Goal: Navigation & Orientation: Find specific page/section

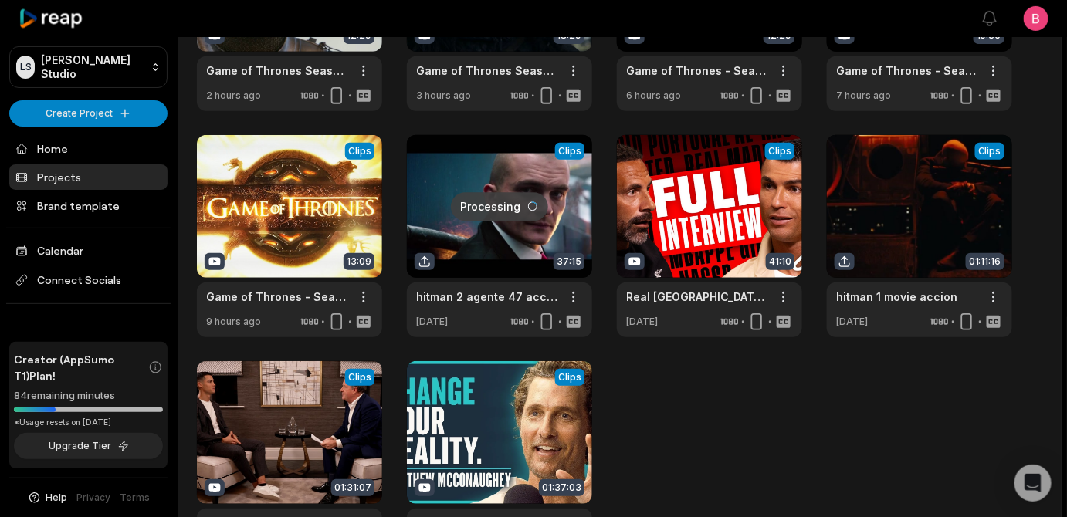
click at [193, 188] on div "Projects 10 projects View Clips Clips 12:29 Game of Thrones Season 2 All fights…" at bounding box center [620, 207] width 884 height 714
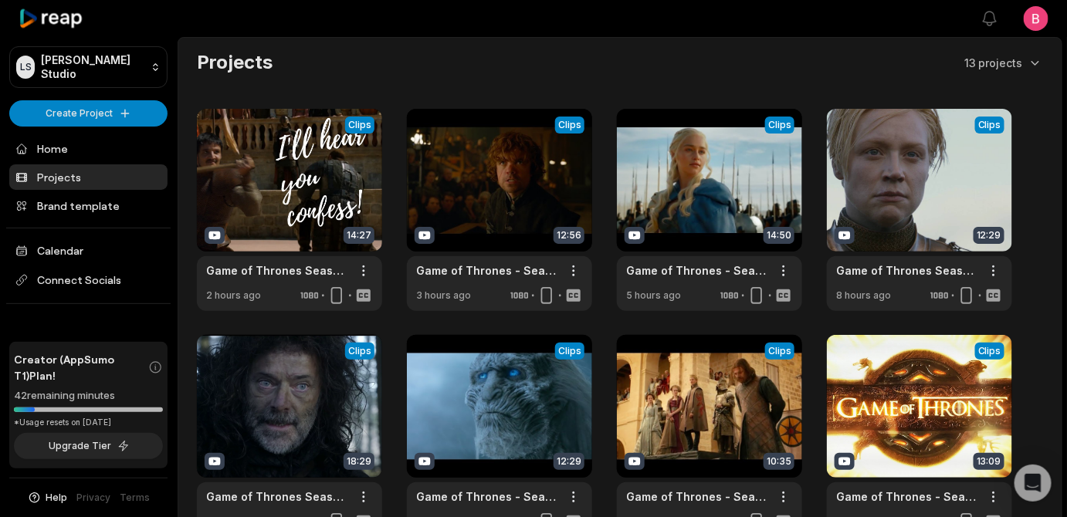
click at [195, 97] on div "Projects 13 projects View Clips Clips 14:27 Game of Thrones Season 4 All fights…" at bounding box center [620, 407] width 884 height 714
click at [189, 101] on div "Projects 13 projects View Clips Clips 14:27 Game of Thrones Season 4 All fights…" at bounding box center [620, 407] width 884 height 714
